Goal: Navigation & Orientation: Find specific page/section

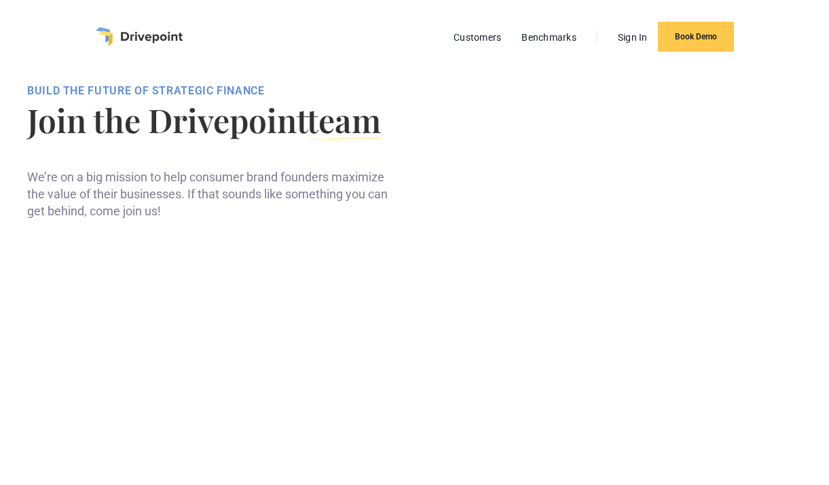
click at [143, 31] on img "home" at bounding box center [139, 36] width 87 height 19
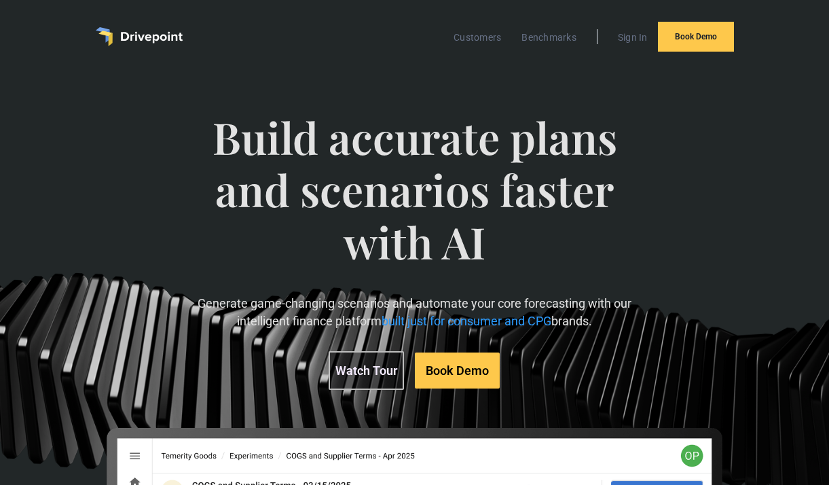
click at [469, 157] on span "Build accurate plans and scenarios faster with AI" at bounding box center [414, 202] width 465 height 183
click at [483, 43] on link "Customers" at bounding box center [477, 38] width 61 height 18
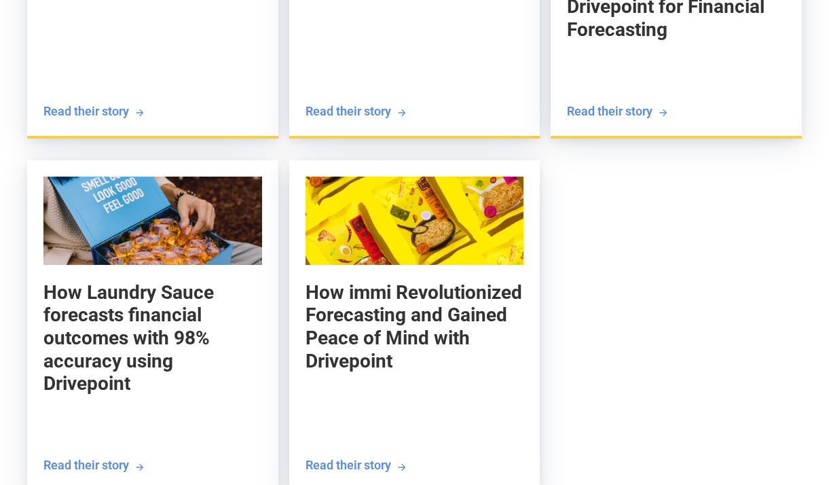
scroll to position [2023, 0]
